Goal: Transaction & Acquisition: Subscribe to service/newsletter

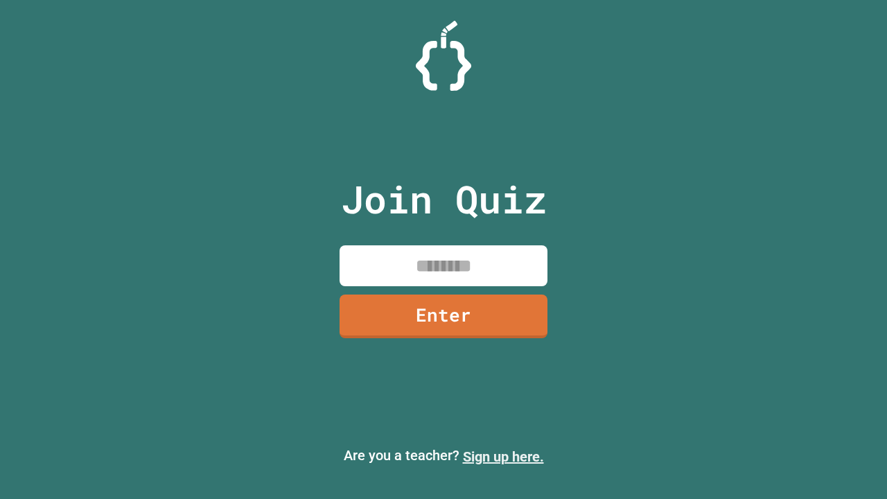
click at [503, 456] on link "Sign up here." at bounding box center [503, 456] width 81 height 17
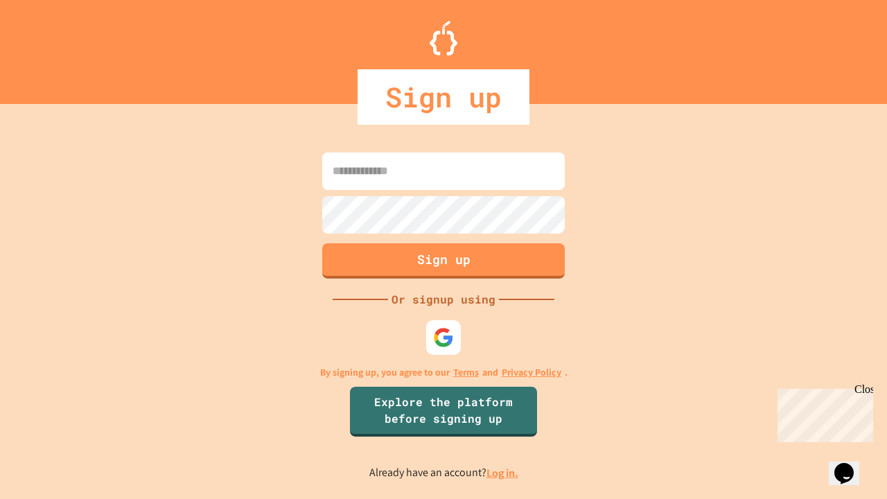
click at [503, 472] on link "Log in." at bounding box center [502, 472] width 32 height 15
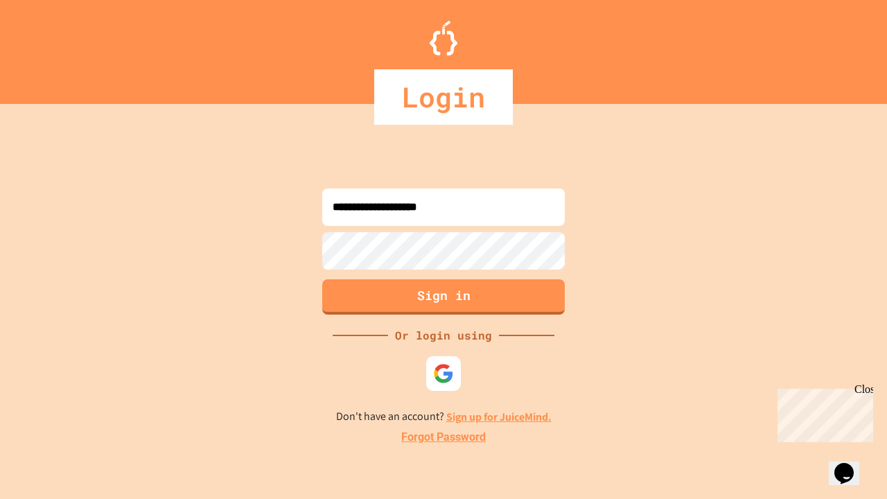
type input "**********"
